Goal: Task Accomplishment & Management: Use online tool/utility

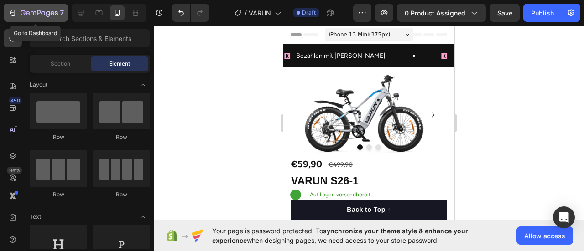
click at [10, 11] on icon "button" at bounding box center [12, 12] width 9 height 9
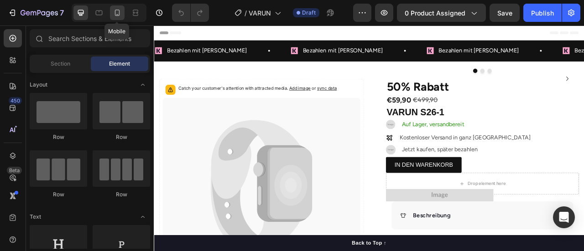
click at [120, 9] on icon at bounding box center [117, 12] width 9 height 9
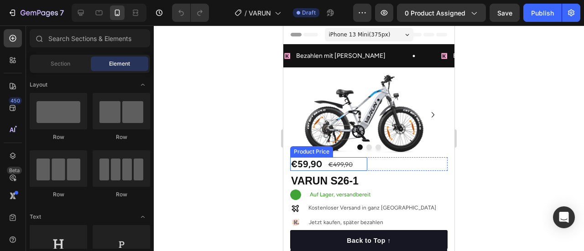
click at [316, 164] on div "€59,90" at bounding box center [328, 164] width 77 height 14
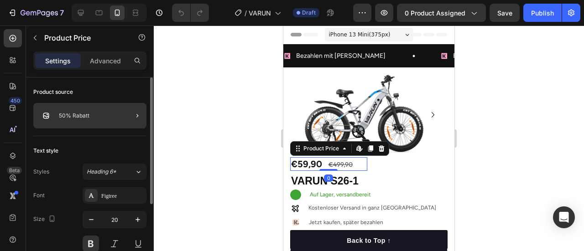
click at [124, 116] on div at bounding box center [134, 116] width 26 height 26
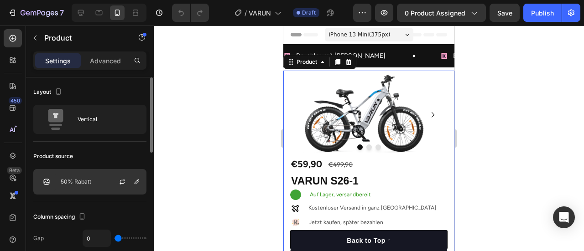
click at [102, 181] on div "50% Rabatt" at bounding box center [89, 182] width 113 height 26
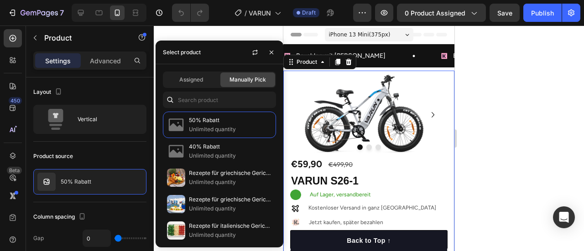
click at [203, 36] on div at bounding box center [369, 139] width 430 height 226
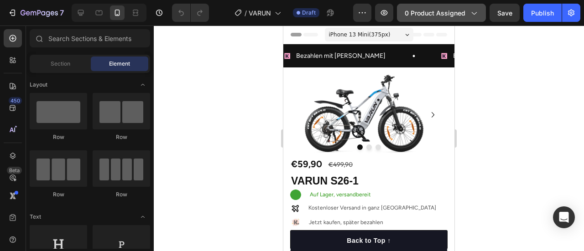
click at [437, 13] on span "0 product assigned" at bounding box center [435, 13] width 61 height 10
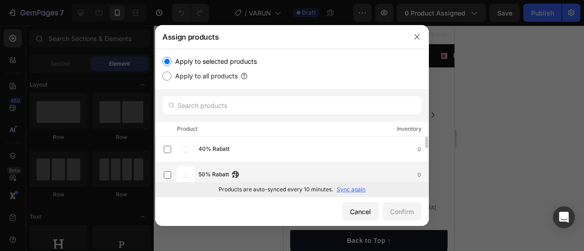
click at [234, 170] on button "button" at bounding box center [235, 174] width 9 height 9
click at [170, 173] on label at bounding box center [167, 175] width 7 height 7
click at [419, 209] on button "Confirm" at bounding box center [401, 212] width 39 height 18
